Goal: Task Accomplishment & Management: Use online tool/utility

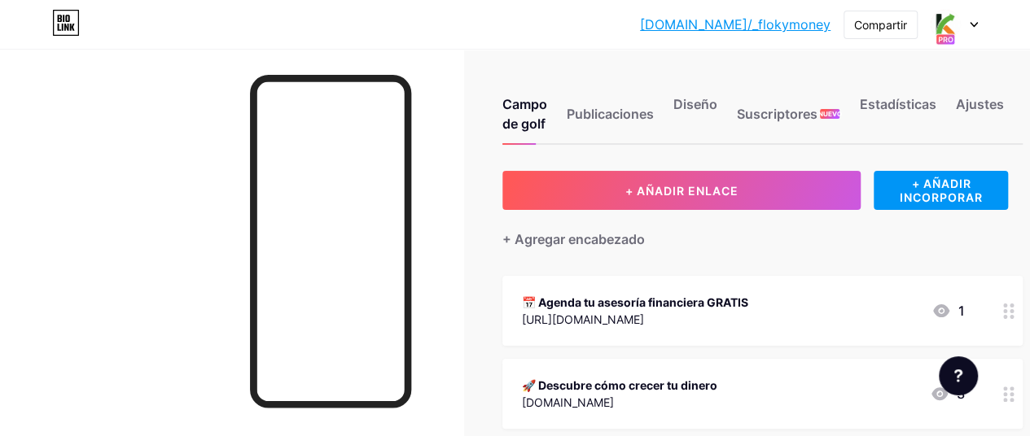
click at [1010, 307] on icon at bounding box center [1008, 311] width 11 height 15
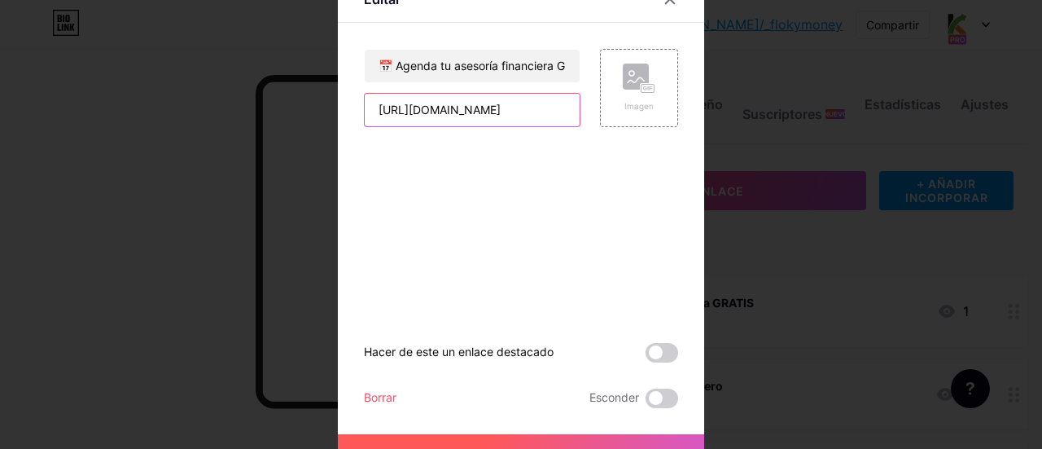
click at [522, 107] on input "[URL][DOMAIN_NAME]" at bounding box center [472, 110] width 215 height 33
click at [522, 108] on input "[URL][DOMAIN_NAME]" at bounding box center [472, 110] width 215 height 33
click at [524, 108] on input "[URL][DOMAIN_NAME]" at bounding box center [472, 110] width 215 height 33
click at [767, 165] on div at bounding box center [521, 224] width 1042 height 449
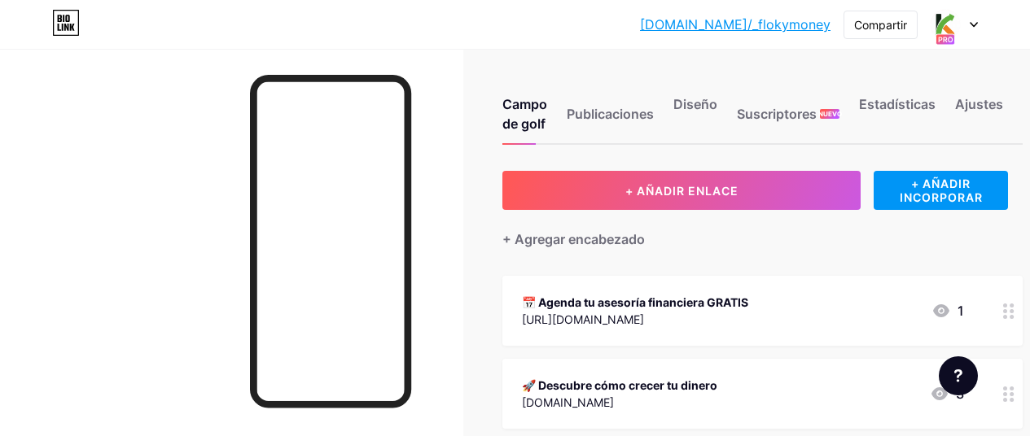
scroll to position [107, 0]
